Goal: Task Accomplishment & Management: Use online tool/utility

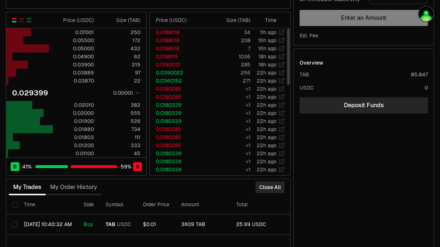
scroll to position [161, 0]
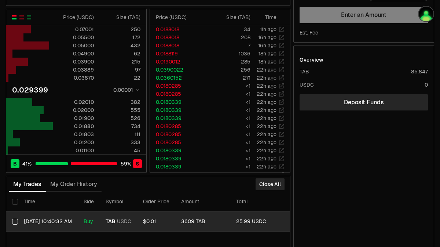
click at [53, 220] on time "[DATE] 10:40:32 AM" at bounding box center [48, 221] width 48 height 7
click at [14, 218] on button "Select row" at bounding box center [15, 221] width 6 height 6
click at [12, 221] on button "Select row" at bounding box center [15, 221] width 6 height 6
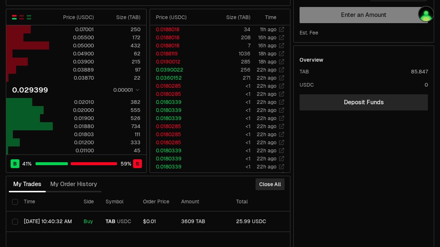
type button "on"
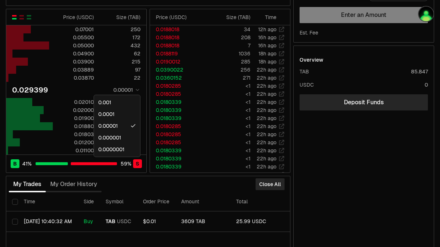
click at [136, 86] on html "Neutron Balance Earn Bridge Orderbook Stake Ecosystem Governance Documentation …" at bounding box center [220, 69] width 440 height 460
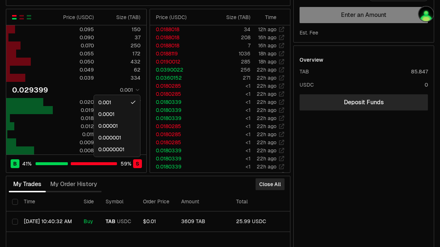
click at [134, 89] on html "Neutron Balance Earn Bridge Orderbook Stake Ecosystem Governance Documentation …" at bounding box center [220, 69] width 440 height 460
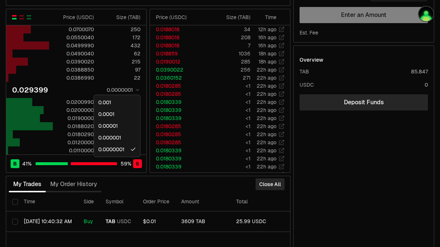
click at [132, 92] on html "Neutron Balance Earn Bridge Orderbook Stake Ecosystem Governance Documentation …" at bounding box center [220, 69] width 440 height 460
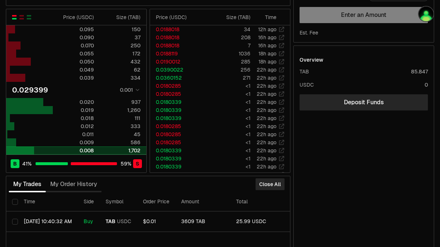
click at [142, 149] on div at bounding box center [123, 150] width 47 height 7
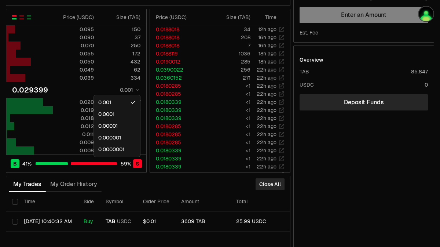
click at [140, 89] on html "Neutron Balance Earn Bridge Orderbook Stake Ecosystem Governance Documentation …" at bounding box center [220, 69] width 440 height 460
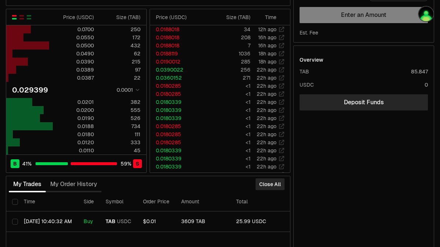
click at [133, 90] on html "Neutron Balance Earn Bridge Orderbook Stake Ecosystem Governance Documentation …" at bounding box center [220, 69] width 440 height 460
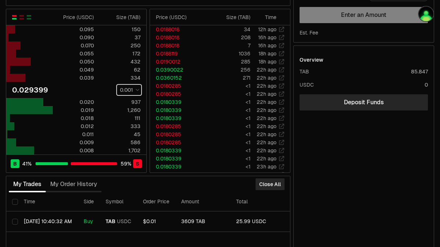
click at [153, 100] on html "Neutron Balance Earn Bridge Orderbook Stake Ecosystem Governance Documentation …" at bounding box center [220, 69] width 440 height 460
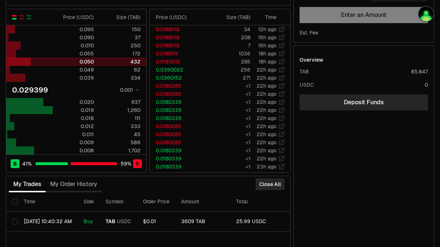
click at [122, 60] on div "432" at bounding box center [120, 61] width 40 height 7
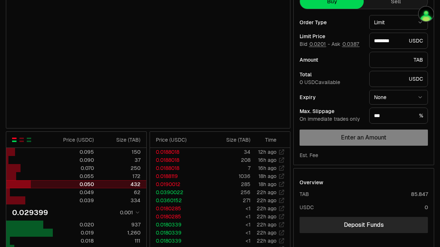
scroll to position [0, 0]
